Goal: Task Accomplishment & Management: Manage account settings

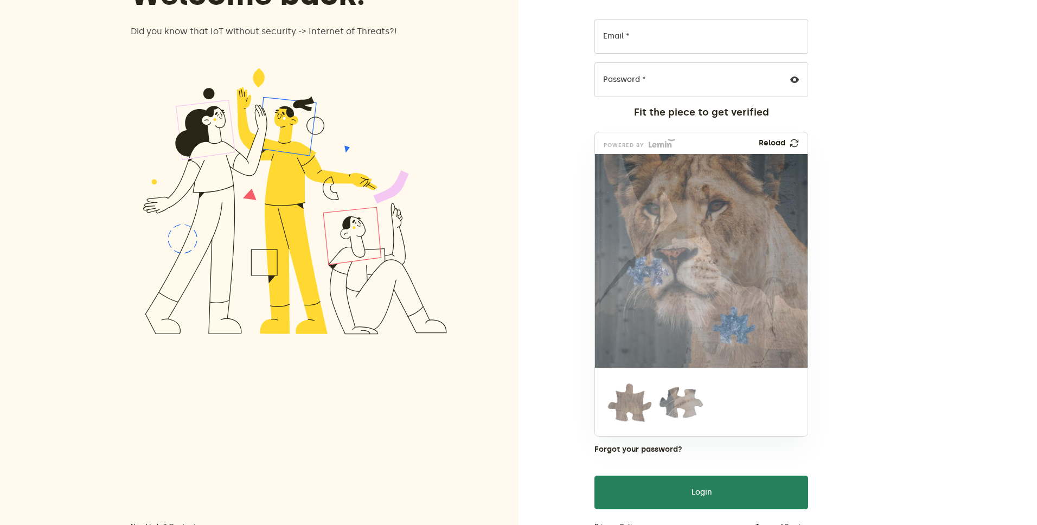
scroll to position [146, 0]
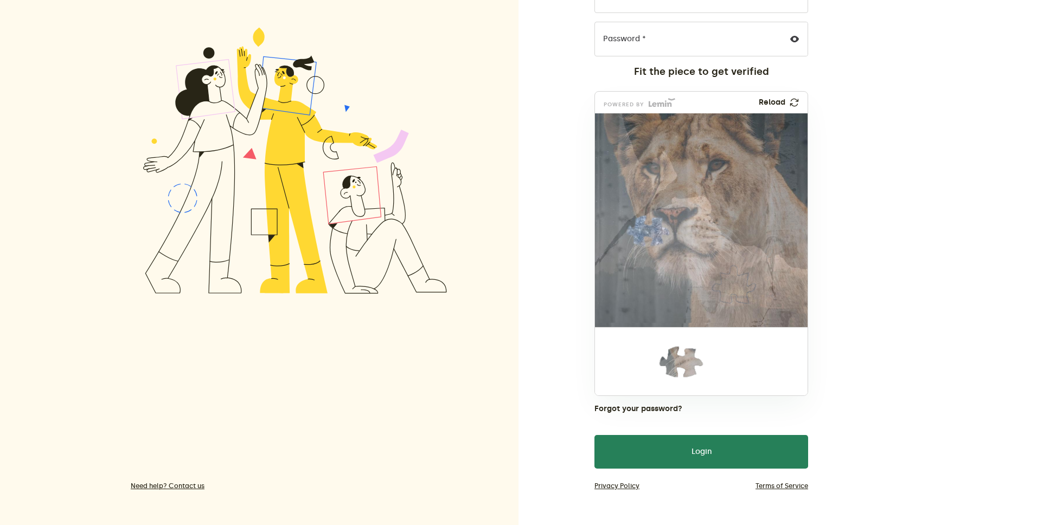
drag, startPoint x: 630, startPoint y: 370, endPoint x: 734, endPoint y: 296, distance: 127.2
click at [734, 296] on img at bounding box center [730, 356] width 491 height 214
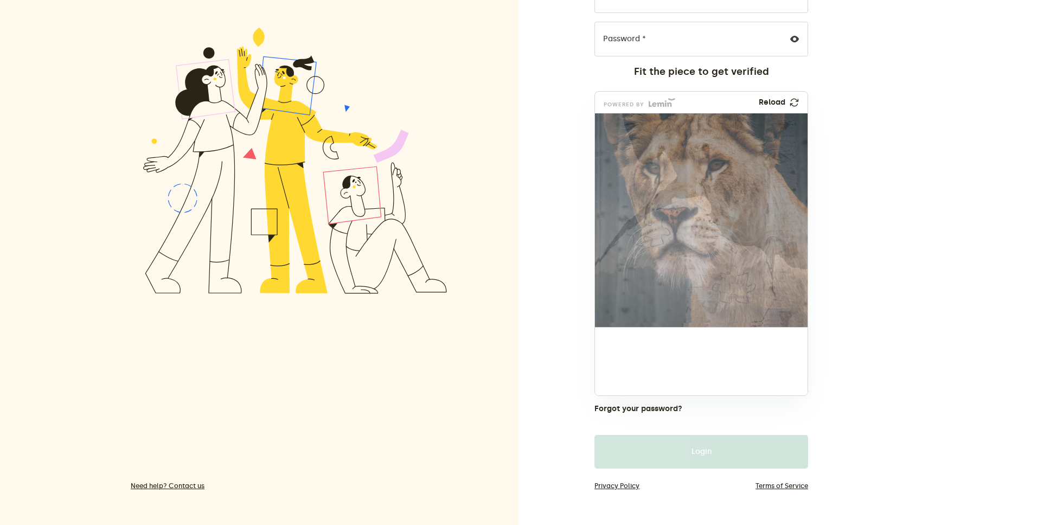
drag, startPoint x: 657, startPoint y: 289, endPoint x: 658, endPoint y: 236, distance: 52.1
click at [659, 232] on img at bounding box center [575, 303] width 491 height 214
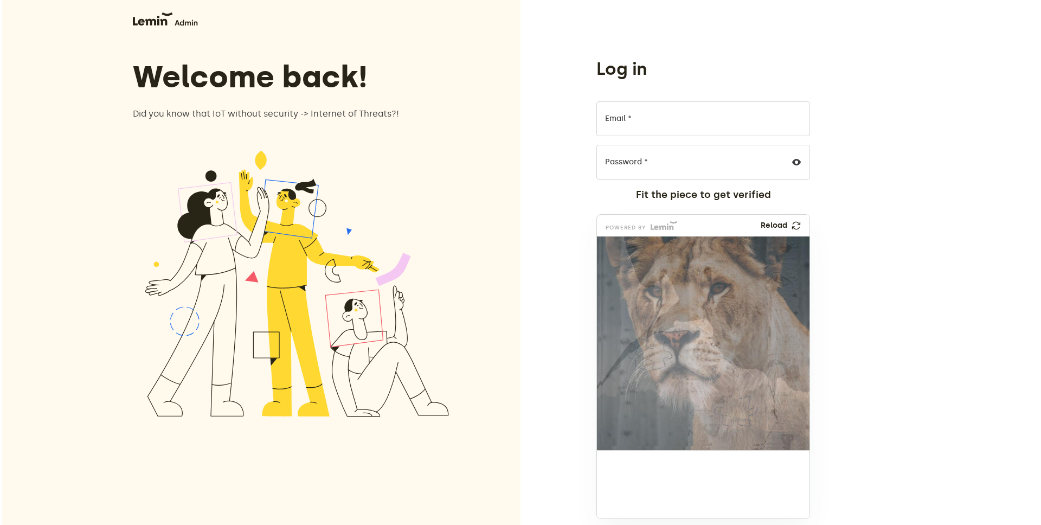
scroll to position [0, 0]
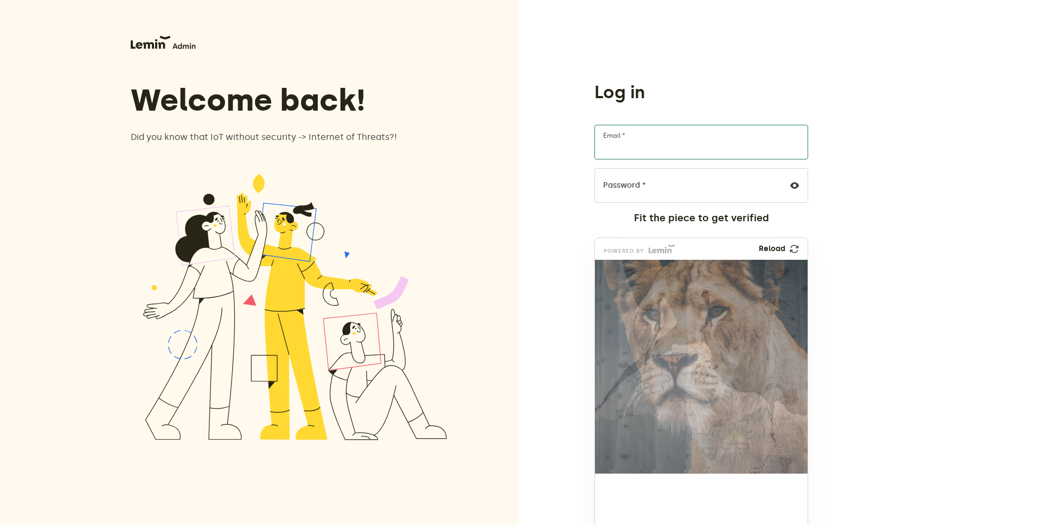
click at [639, 153] on input "Email *" at bounding box center [701, 142] width 214 height 35
type input "[EMAIL_ADDRESS][DOMAIN_NAME]"
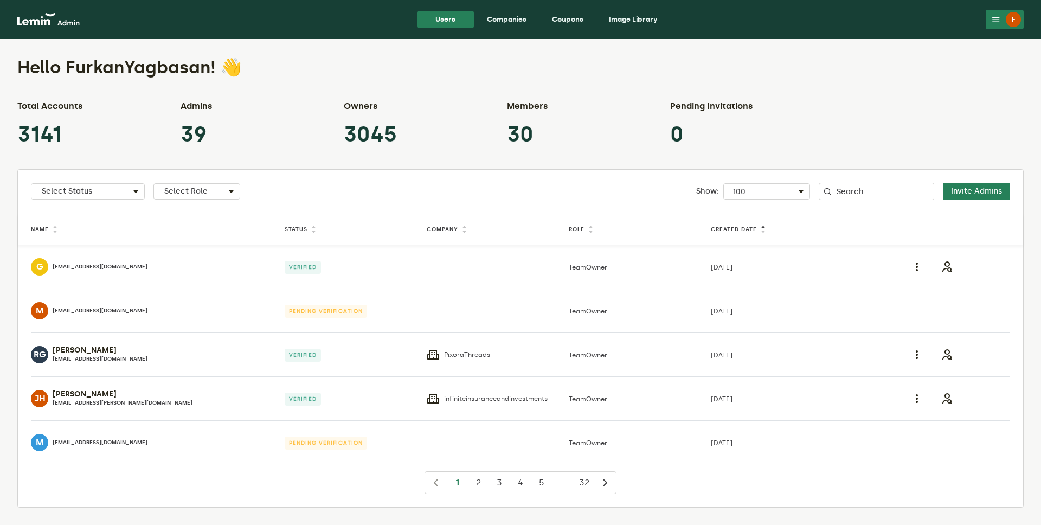
click at [514, 25] on link "Companies" at bounding box center [506, 19] width 57 height 17
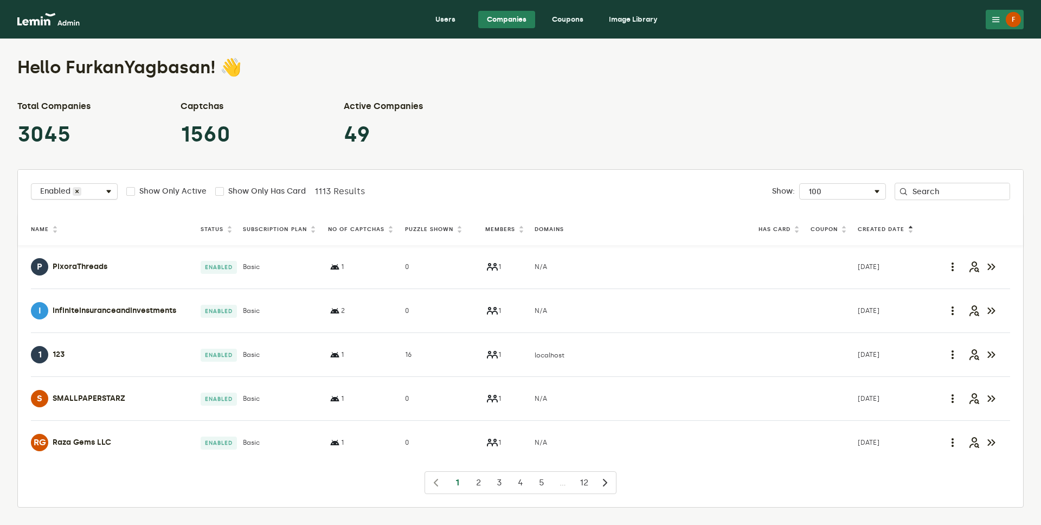
click at [94, 188] on div "Select Status Enabled" at bounding box center [74, 193] width 86 height 13
click at [81, 244] on label "Disabled" at bounding box center [69, 246] width 33 height 9
checkbox input "true"
click at [88, 225] on div "Enabled" at bounding box center [94, 228] width 126 height 17
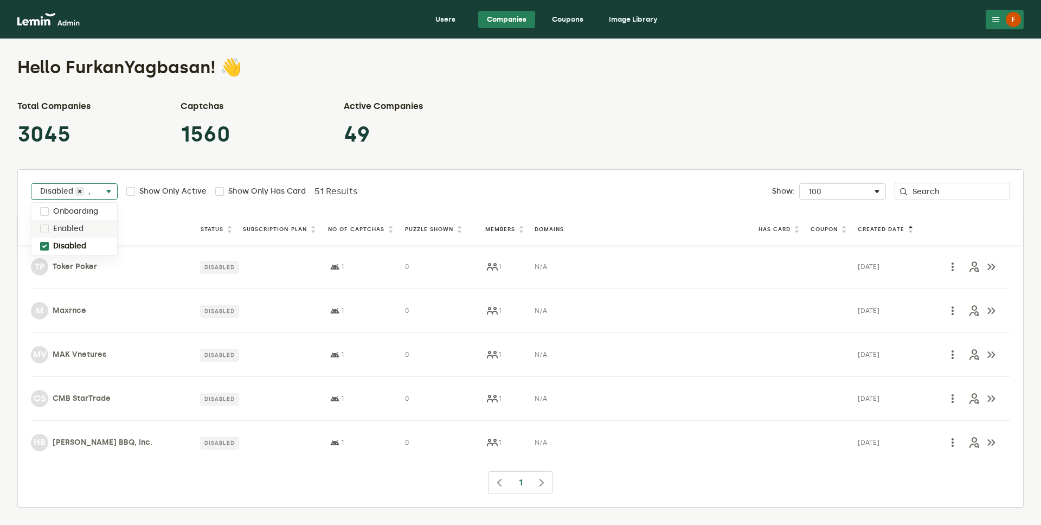
click at [88, 225] on div "Enabled" at bounding box center [74, 228] width 86 height 17
checkbox input "true"
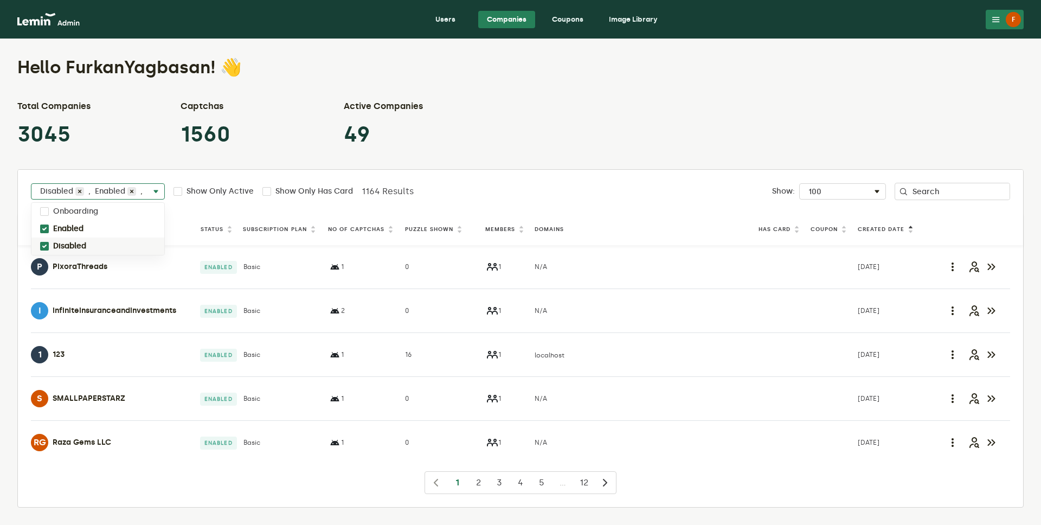
click at [87, 243] on div "Disabled" at bounding box center [97, 246] width 133 height 17
checkbox input "false"
click at [478, 116] on div "Total Companies 3045 Captchas 1560 Active Companies 49" at bounding box center [520, 124] width 1007 height 48
click at [428, 233] on th "Puzzle Shown" at bounding box center [443, 229] width 80 height 15
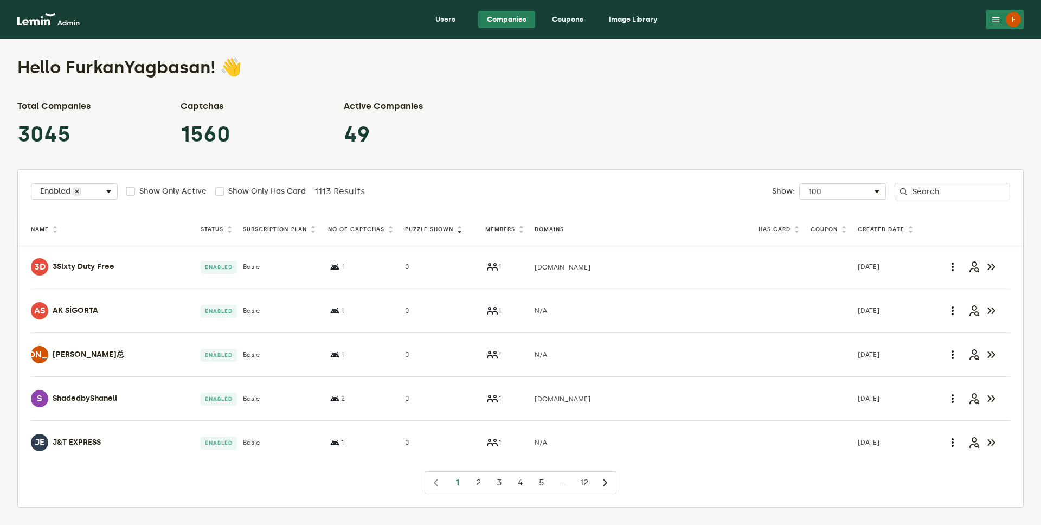
click at [430, 228] on label "Puzzle Shown" at bounding box center [429, 229] width 48 height 9
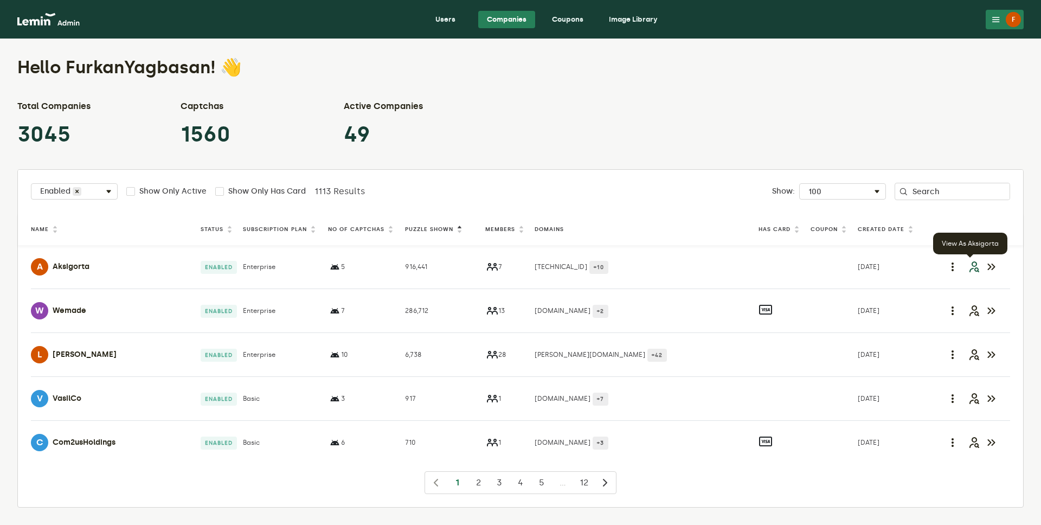
click at [972, 265] on icon "button" at bounding box center [973, 266] width 13 height 13
click at [971, 270] on icon "button" at bounding box center [973, 266] width 13 height 13
click at [974, 311] on icon "button" at bounding box center [973, 310] width 13 height 13
